Goal: Information Seeking & Learning: Learn about a topic

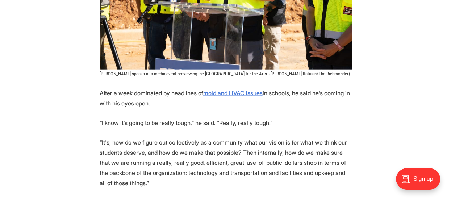
scroll to position [862, 0]
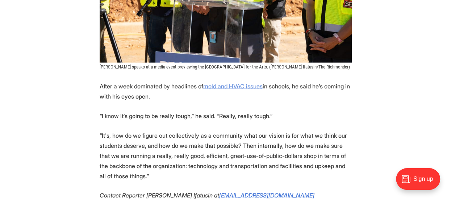
click at [231, 83] on u "mold and HVAC issues" at bounding box center [232, 86] width 59 height 7
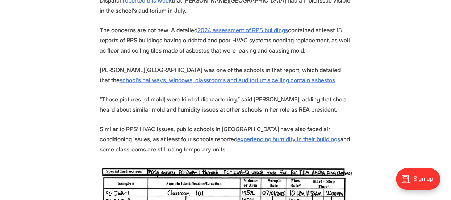
scroll to position [763, 0]
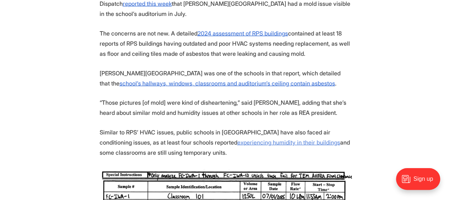
click at [271, 139] on u "experiencing humidity in their buildings" at bounding box center [288, 142] width 103 height 7
click at [321, 80] on u "school’s hallways, windows, classrooms and auditorium’s ceiling contain asbestos" at bounding box center [227, 83] width 215 height 7
